Goal: Task Accomplishment & Management: Use online tool/utility

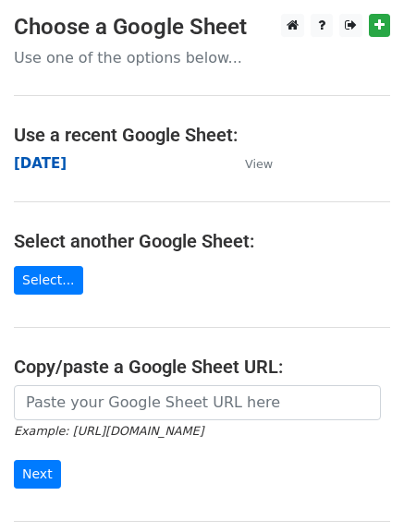
click at [53, 157] on strong "monday" at bounding box center [40, 163] width 53 height 17
click at [44, 169] on strong "monday" at bounding box center [40, 163] width 53 height 17
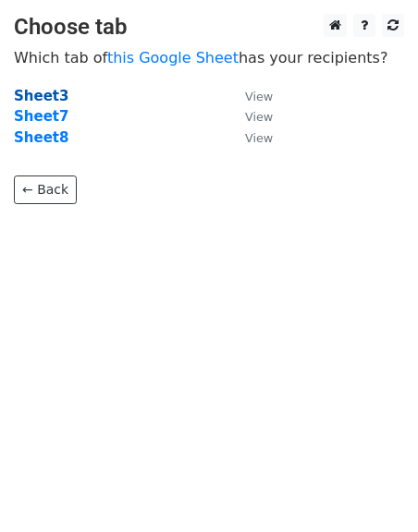
click at [45, 99] on strong "Sheet3" at bounding box center [41, 96] width 54 height 17
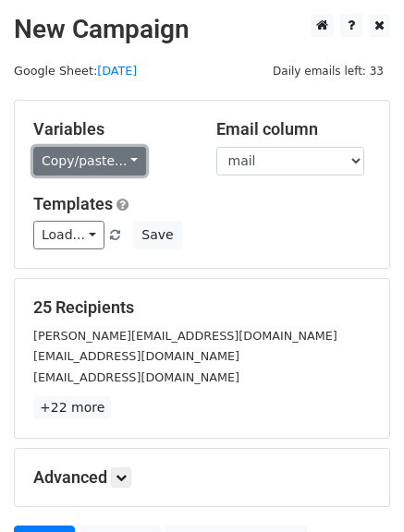
click at [128, 160] on link "Copy/paste..." at bounding box center [89, 161] width 113 height 29
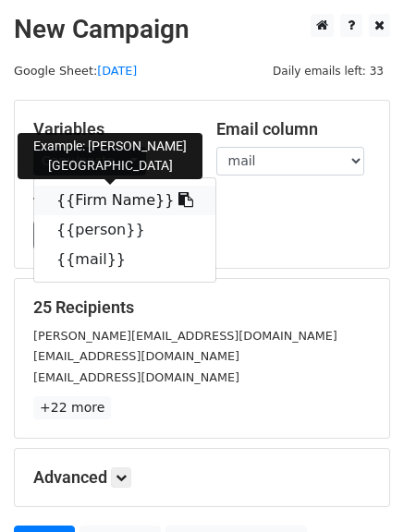
click at [178, 204] on icon at bounding box center [185, 199] width 15 height 15
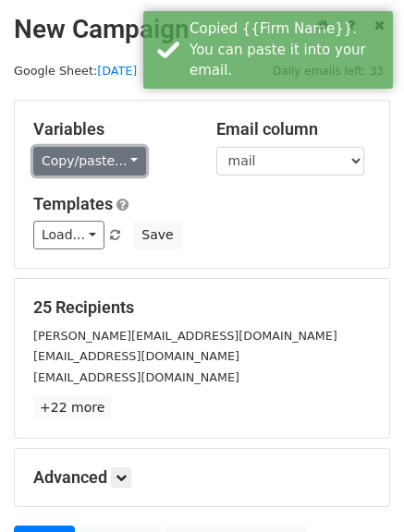
click at [120, 158] on link "Copy/paste..." at bounding box center [89, 161] width 113 height 29
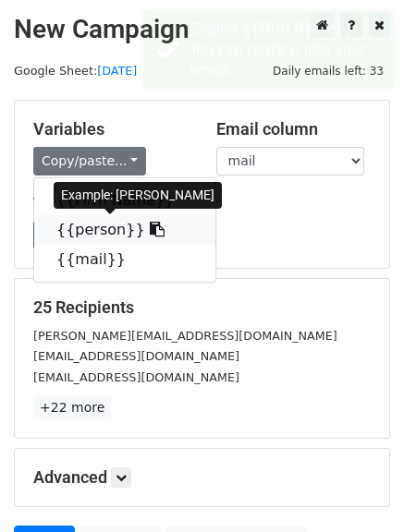
click at [150, 235] on icon at bounding box center [157, 229] width 15 height 15
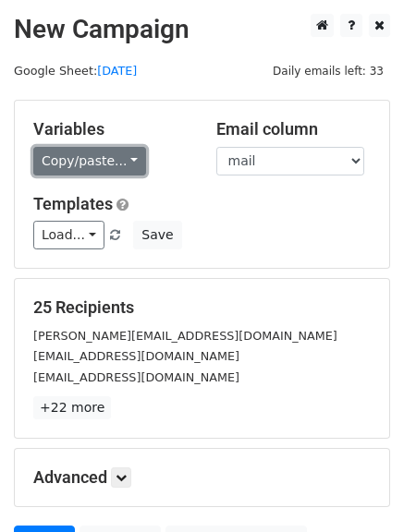
click at [123, 164] on link "Copy/paste..." at bounding box center [89, 161] width 113 height 29
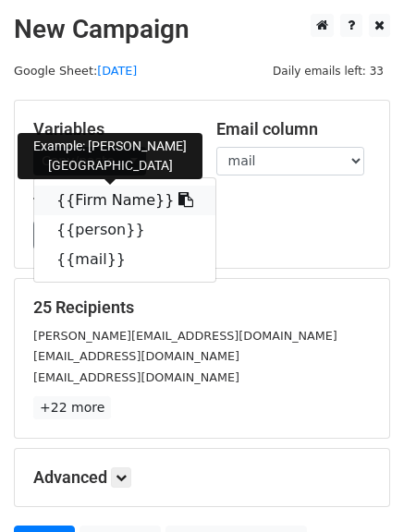
click at [178, 200] on icon at bounding box center [185, 199] width 15 height 15
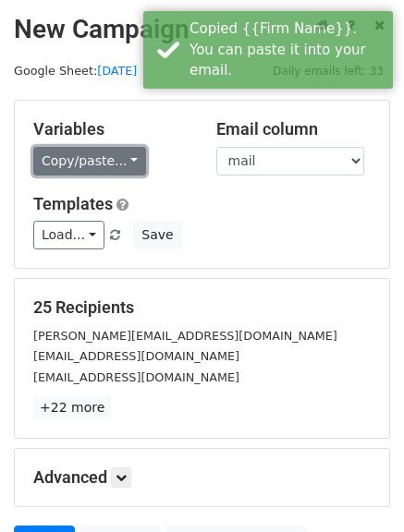
click at [125, 155] on link "Copy/paste..." at bounding box center [89, 161] width 113 height 29
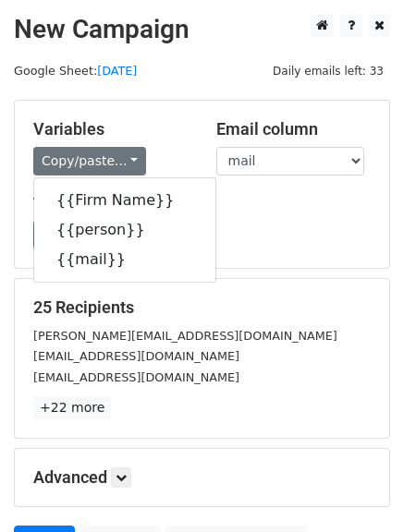
click at [338, 236] on div "Load... No templates saved Save" at bounding box center [201, 235] width 365 height 29
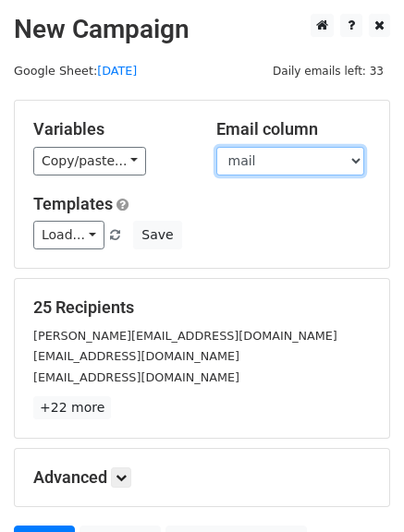
click at [256, 163] on select "Firm Name person mail" at bounding box center [290, 161] width 148 height 29
